Goal: Check status: Check status

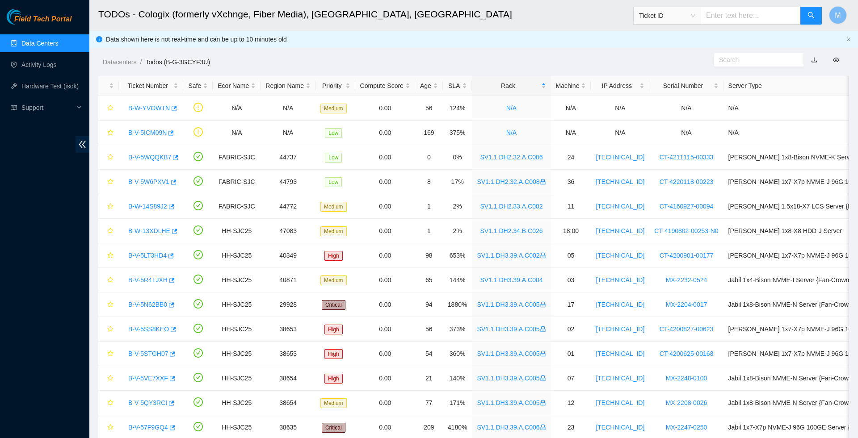
click at [50, 45] on link "Data Centers" at bounding box center [39, 43] width 37 height 7
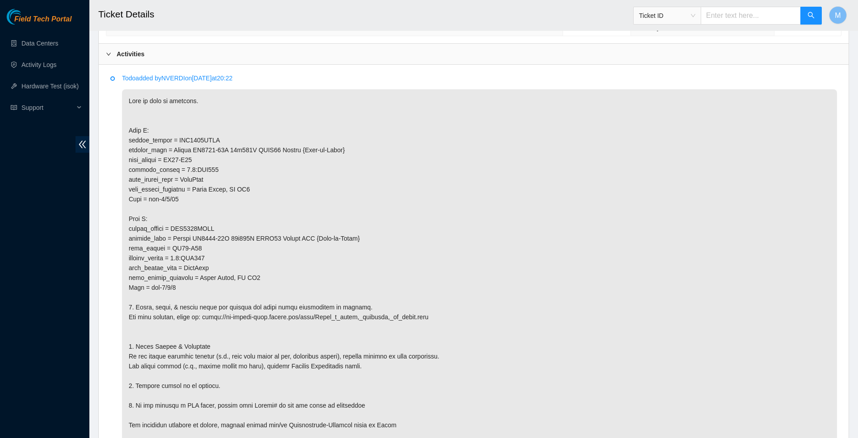
scroll to position [419, 0]
drag, startPoint x: 182, startPoint y: 223, endPoint x: 148, endPoint y: 221, distance: 34.0
click at [148, 221] on p at bounding box center [479, 272] width 715 height 367
click at [227, 290] on p at bounding box center [479, 272] width 715 height 367
drag, startPoint x: 179, startPoint y: 315, endPoint x: 157, endPoint y: 316, distance: 21.5
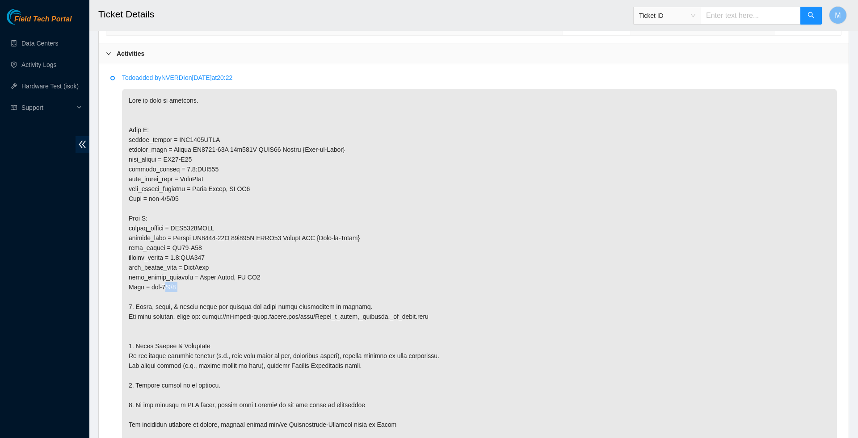
click at [157, 316] on p at bounding box center [479, 272] width 715 height 367
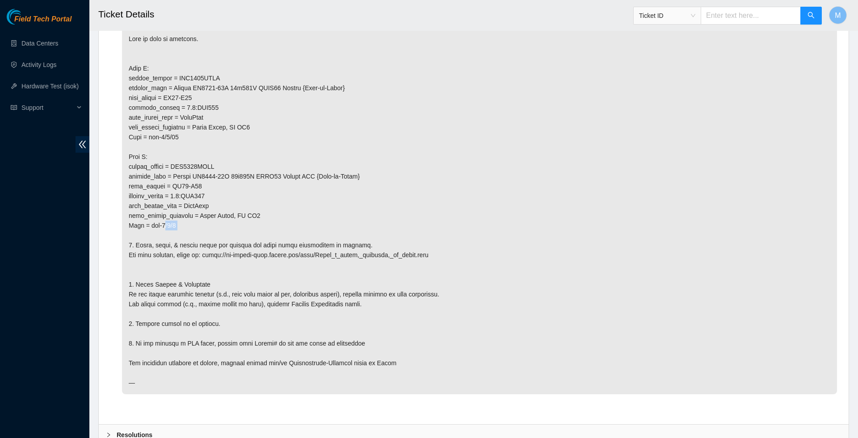
scroll to position [483, 0]
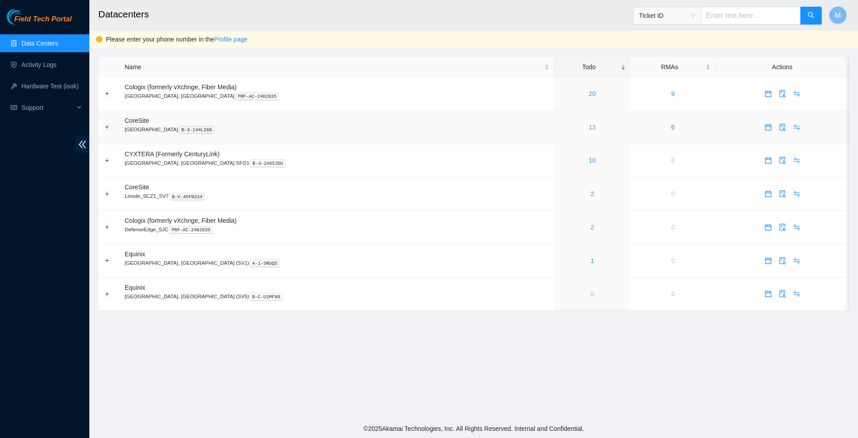
click at [589, 127] on link "13" at bounding box center [592, 127] width 7 height 7
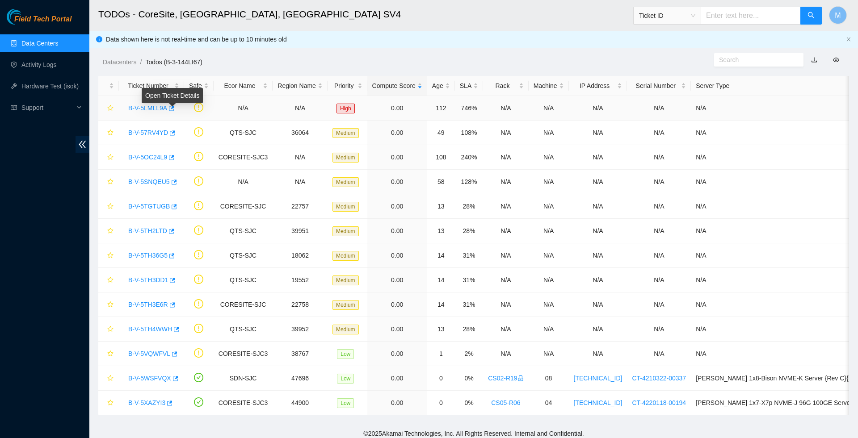
click at [174, 108] on icon "button" at bounding box center [171, 108] width 5 height 5
click at [55, 44] on link "Data Centers" at bounding box center [39, 43] width 37 height 7
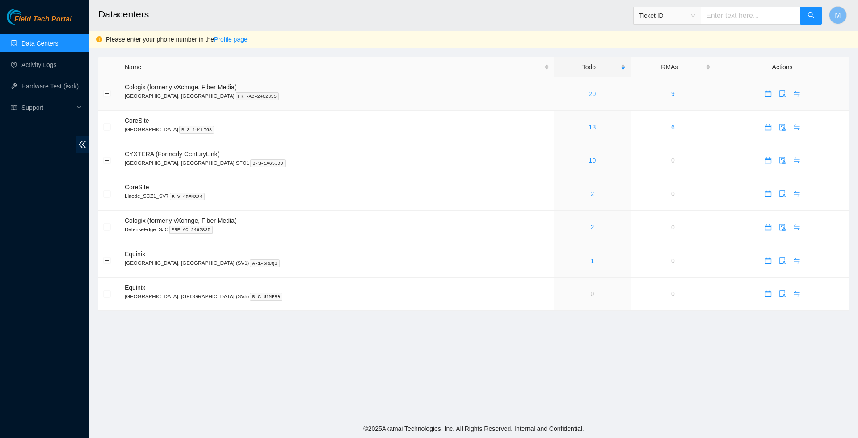
click at [589, 95] on link "20" at bounding box center [592, 93] width 7 height 7
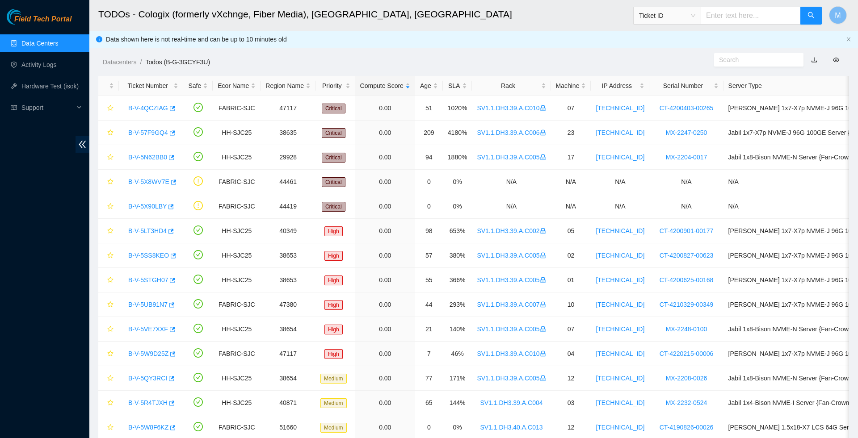
click at [715, 14] on input "text" at bounding box center [751, 16] width 100 height 18
paste input "B-V-5X90LBY"
type input "B-V-5X90LBY"
click at [814, 15] on icon "search" at bounding box center [810, 15] width 7 height 7
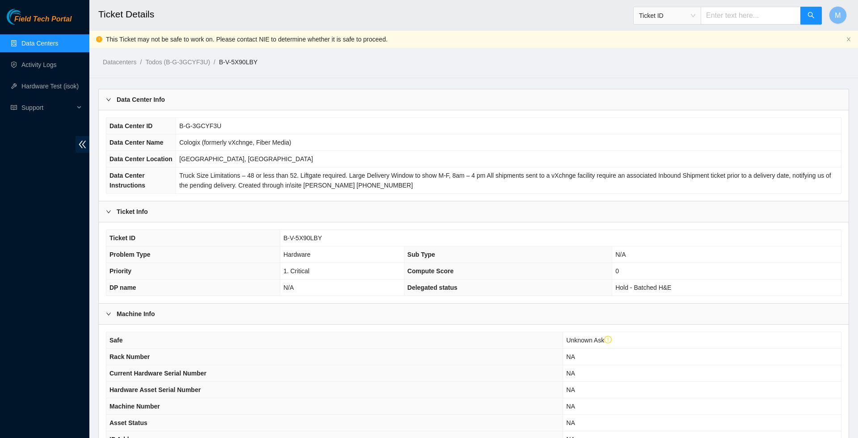
scroll to position [179, 0]
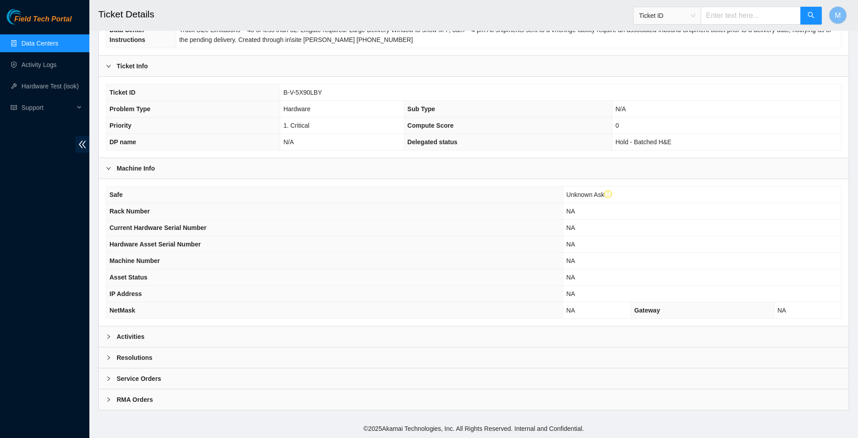
click at [110, 338] on span "right" at bounding box center [108, 336] width 5 height 5
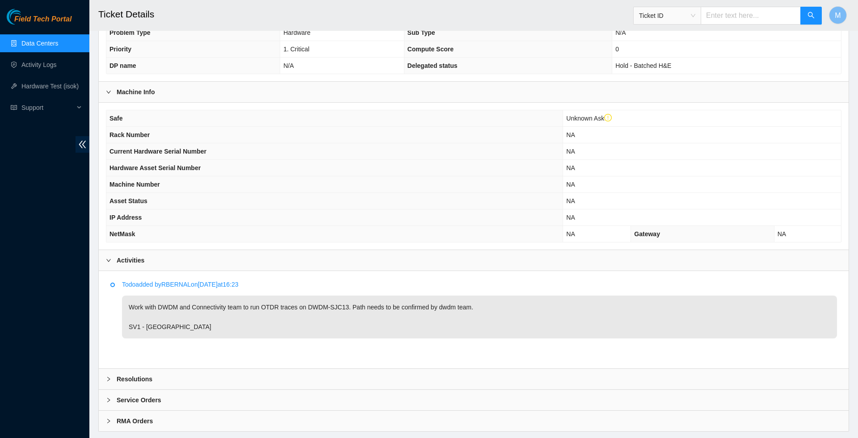
scroll to position [208, 0]
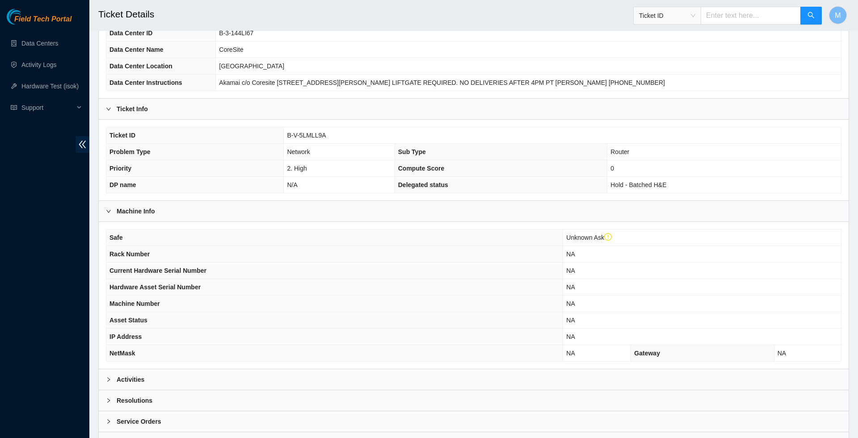
scroll to position [99, 0]
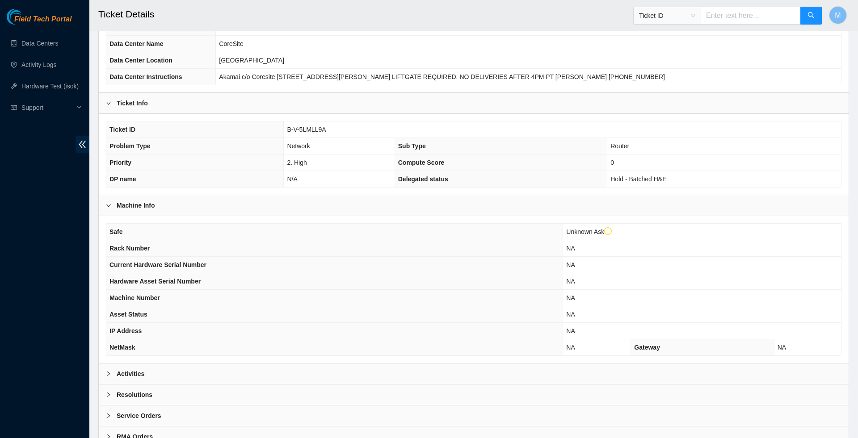
click at [111, 379] on div at bounding box center [111, 374] width 11 height 10
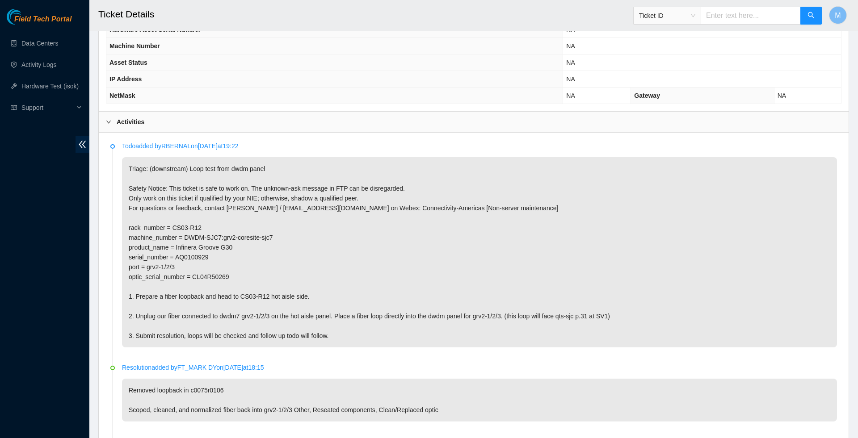
scroll to position [351, 0]
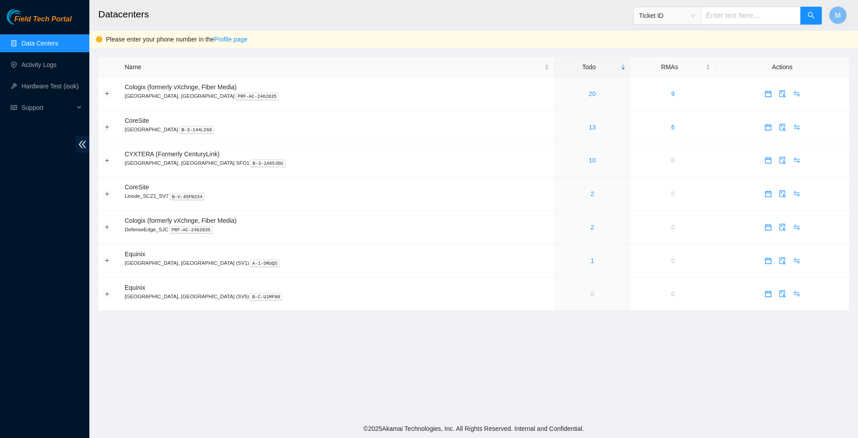
click at [740, 12] on input "text" at bounding box center [751, 16] width 100 height 18
paste input "B-V-5X8WV7E"
type input "B-V-5X8WV7E"
click at [806, 20] on button "button" at bounding box center [810, 16] width 21 height 18
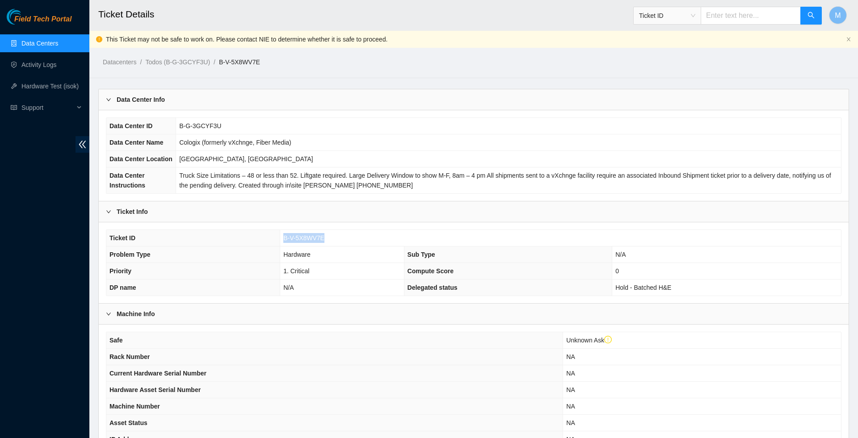
drag, startPoint x: 329, startPoint y: 264, endPoint x: 282, endPoint y: 265, distance: 46.5
click at [282, 247] on td "B-V-5X8WV7E" at bounding box center [560, 238] width 561 height 17
copy span "B-V-5X8WV7E"
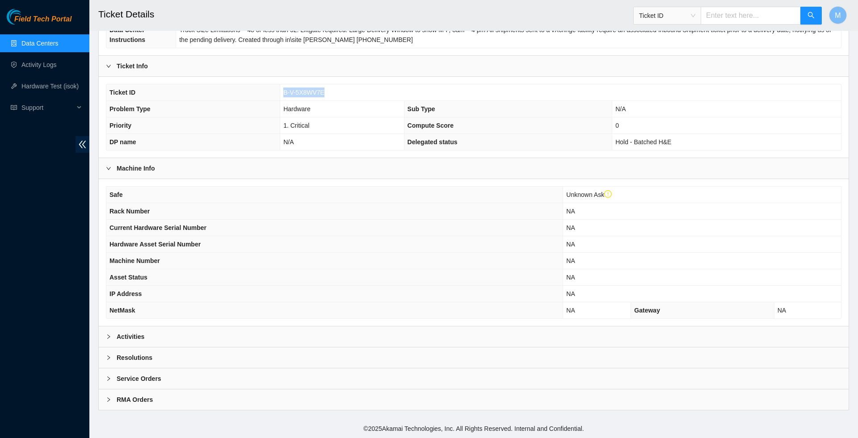
scroll to position [179, 0]
click at [106, 334] on icon "right" at bounding box center [108, 336] width 5 height 5
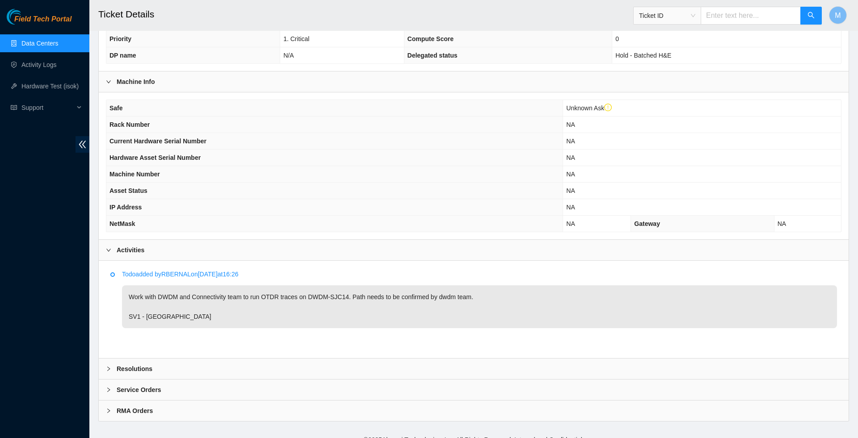
scroll to position [245, 0]
